Goal: Task Accomplishment & Management: Use online tool/utility

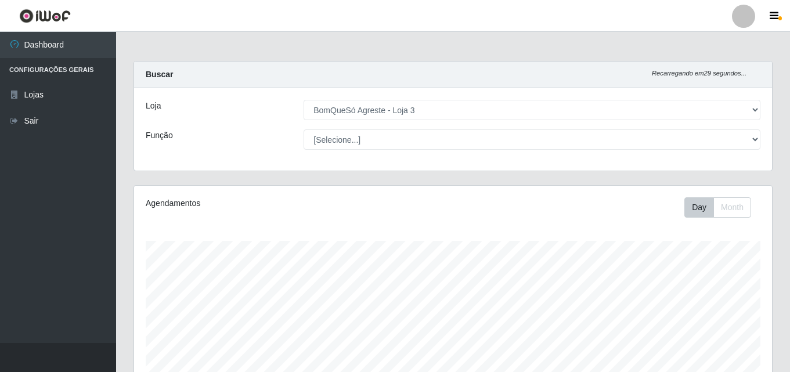
select select "215"
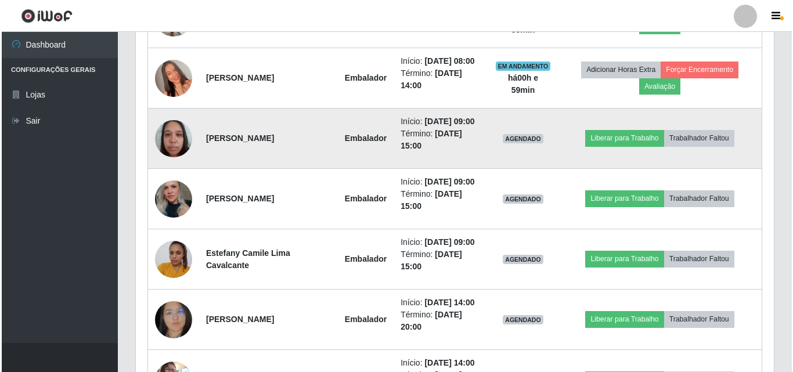
scroll to position [541, 0]
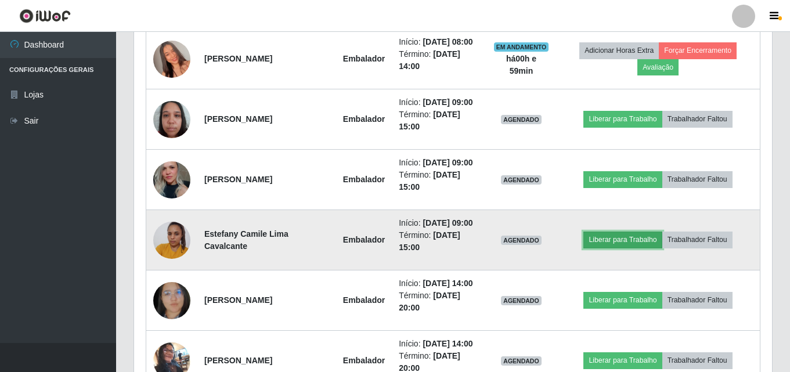
click at [607, 238] on button "Liberar para Trabalho" at bounding box center [622, 240] width 78 height 16
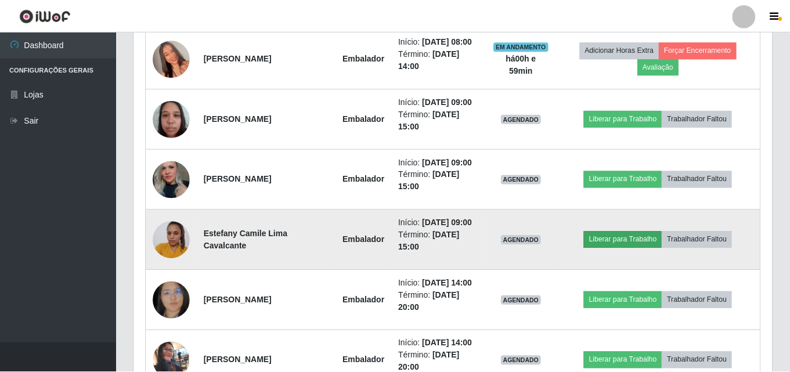
scroll to position [241, 632]
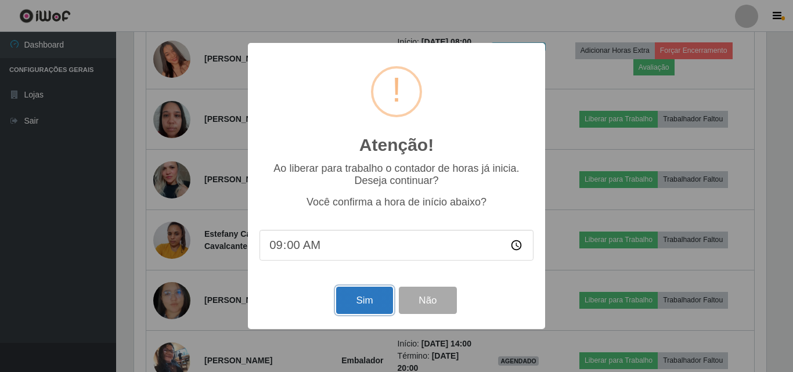
click at [361, 301] on button "Sim" at bounding box center [364, 300] width 56 height 27
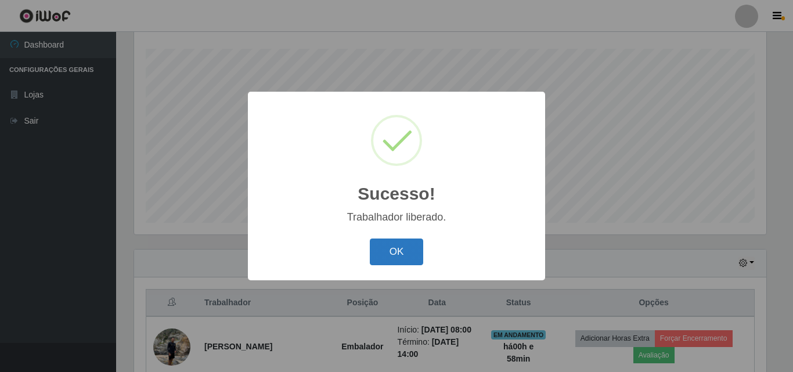
click at [409, 258] on button "OK" at bounding box center [397, 252] width 54 height 27
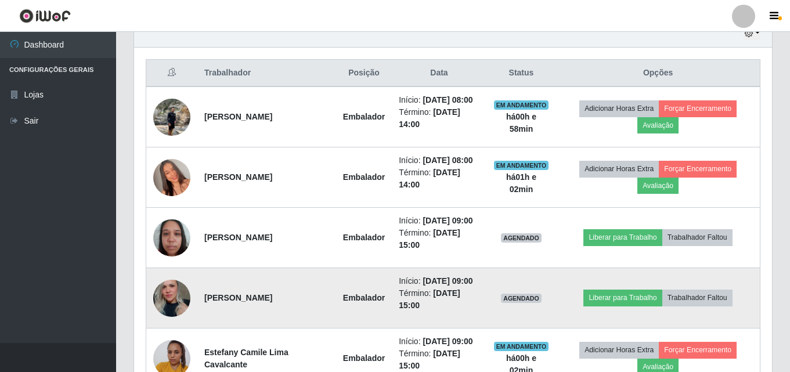
scroll to position [424, 0]
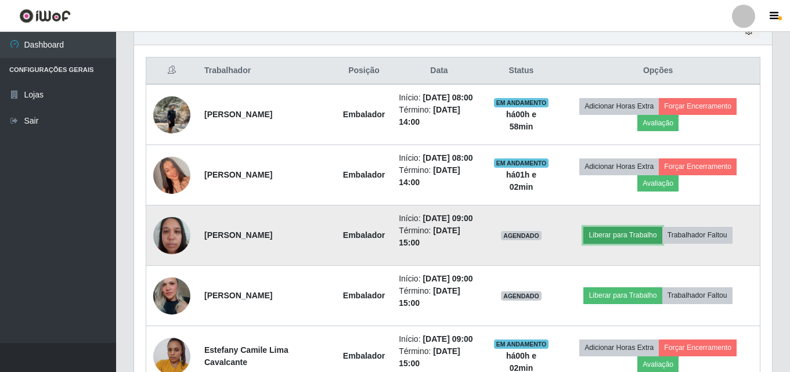
click at [618, 236] on button "Liberar para Trabalho" at bounding box center [622, 235] width 78 height 16
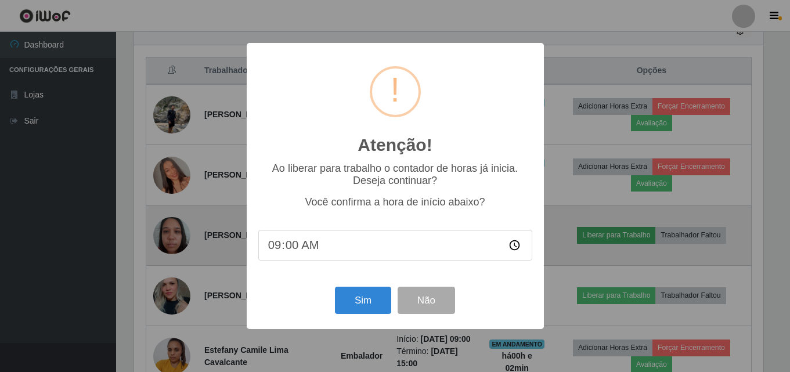
scroll to position [241, 632]
type input "09:03"
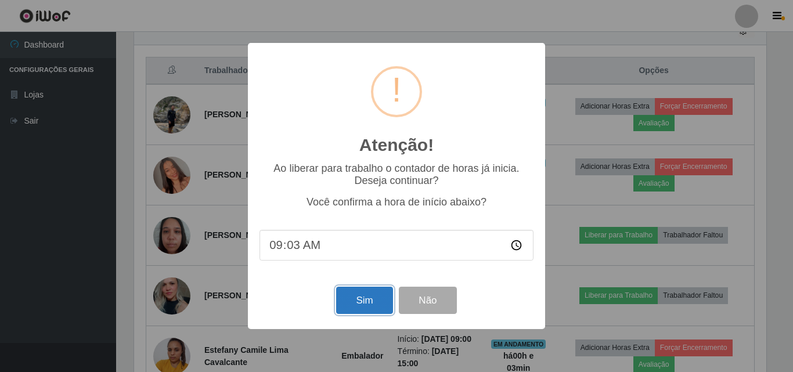
click at [358, 305] on button "Sim" at bounding box center [364, 300] width 56 height 27
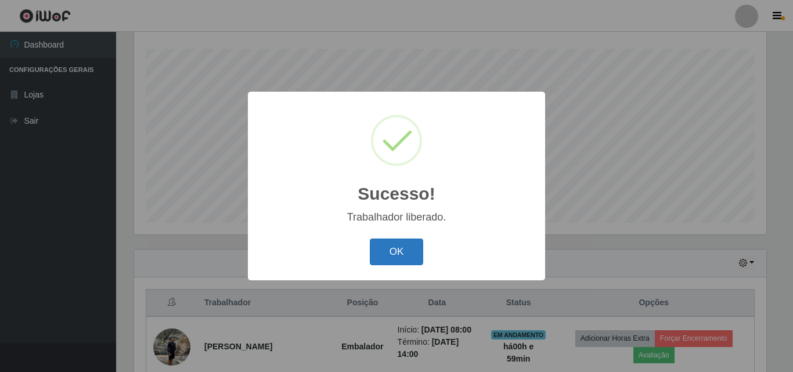
click at [394, 255] on button "OK" at bounding box center [397, 252] width 54 height 27
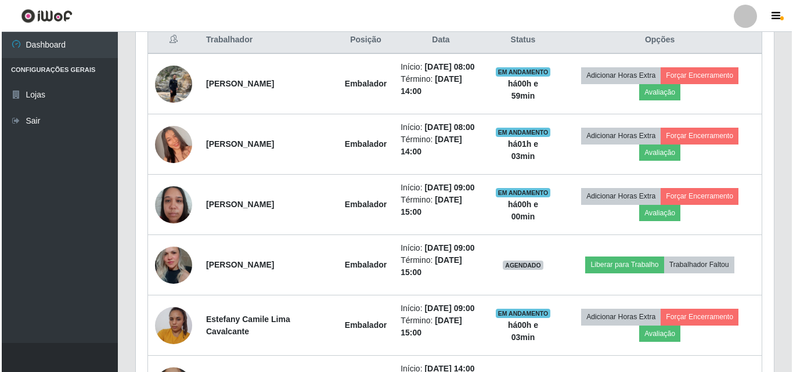
scroll to position [482, 0]
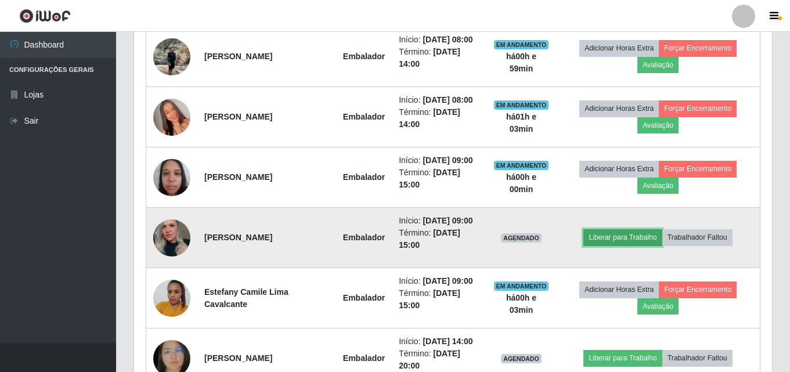
click at [611, 242] on button "Liberar para Trabalho" at bounding box center [622, 237] width 78 height 16
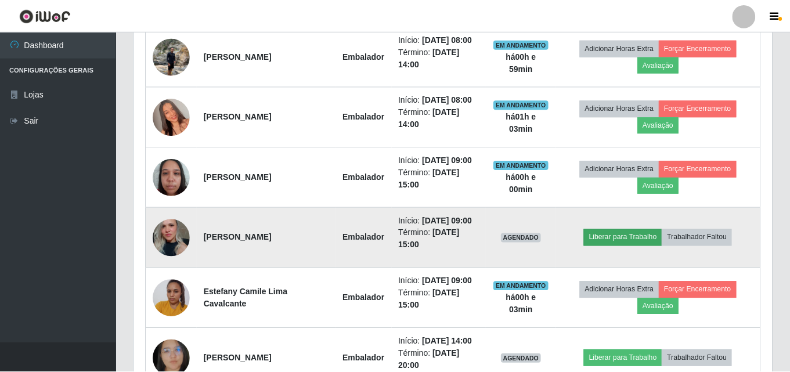
scroll to position [241, 632]
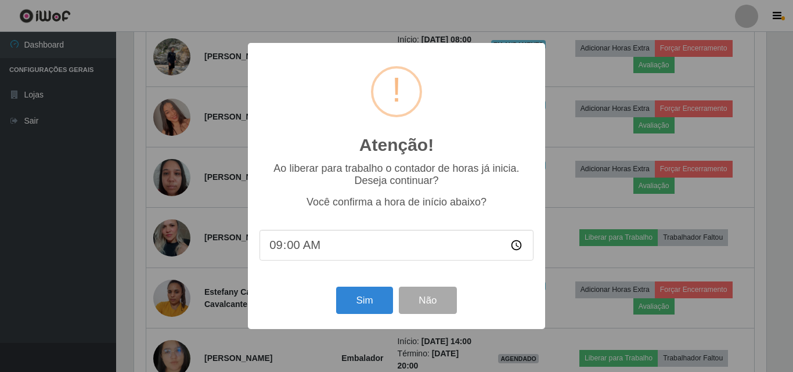
type input "09:03"
click at [377, 311] on button "Sim" at bounding box center [364, 300] width 56 height 27
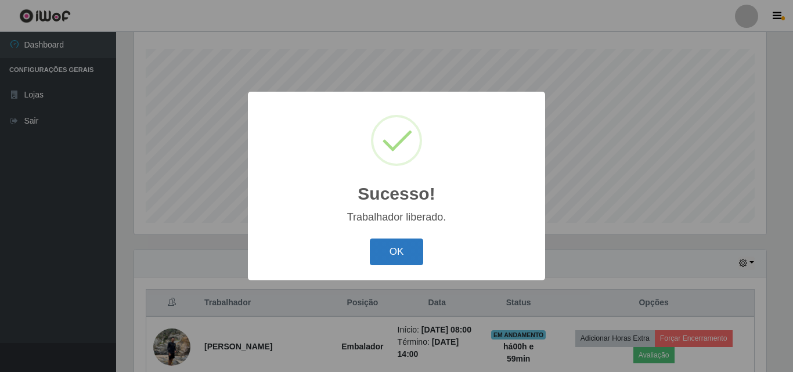
click at [398, 248] on button "OK" at bounding box center [397, 252] width 54 height 27
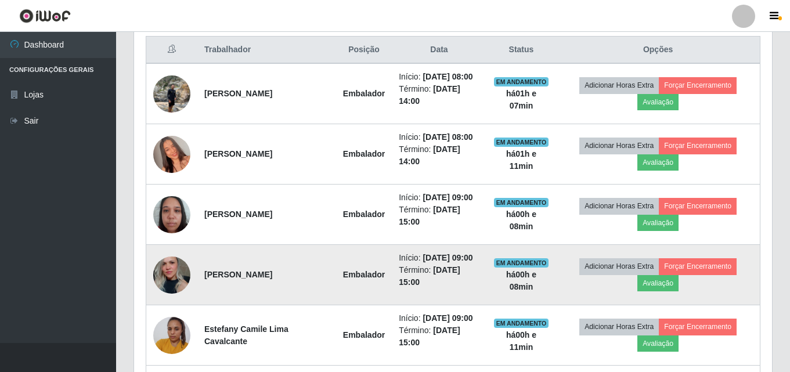
scroll to position [424, 0]
